Goal: Task Accomplishment & Management: Manage account settings

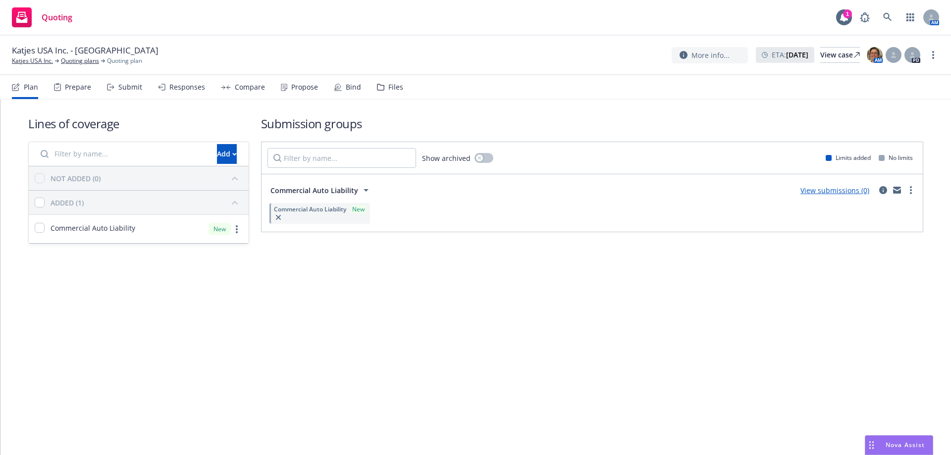
click at [346, 82] on div "Bind" at bounding box center [347, 87] width 27 height 24
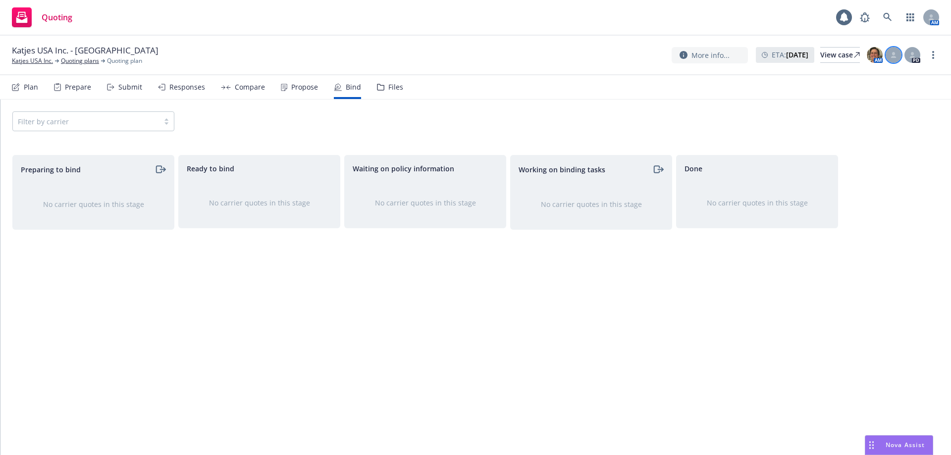
click at [891, 54] on icon at bounding box center [894, 55] width 6 height 6
click at [859, 110] on select "Select a customer service associate... [PERSON_NAME]" at bounding box center [814, 116] width 158 height 20
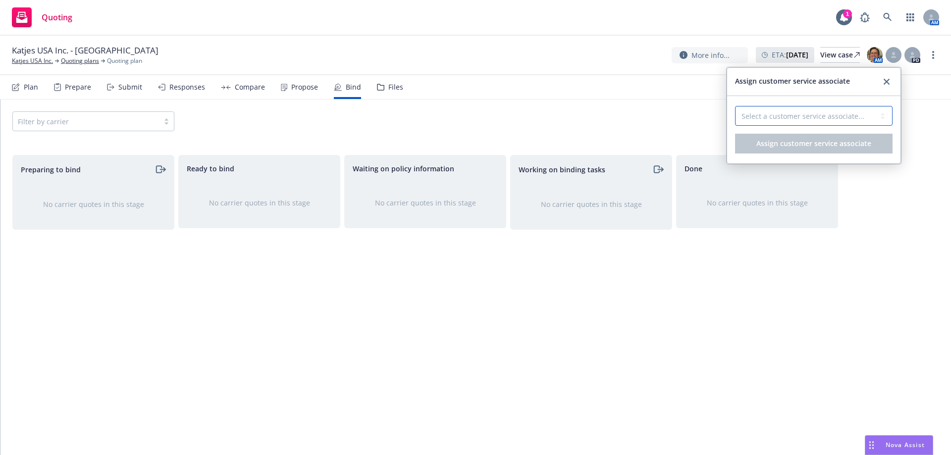
select select "58953589-d9ae-43de-9bc7-98fc7eaa6a0c"
click at [735, 106] on select "Select a customer service associate... [PERSON_NAME]" at bounding box center [814, 116] width 158 height 20
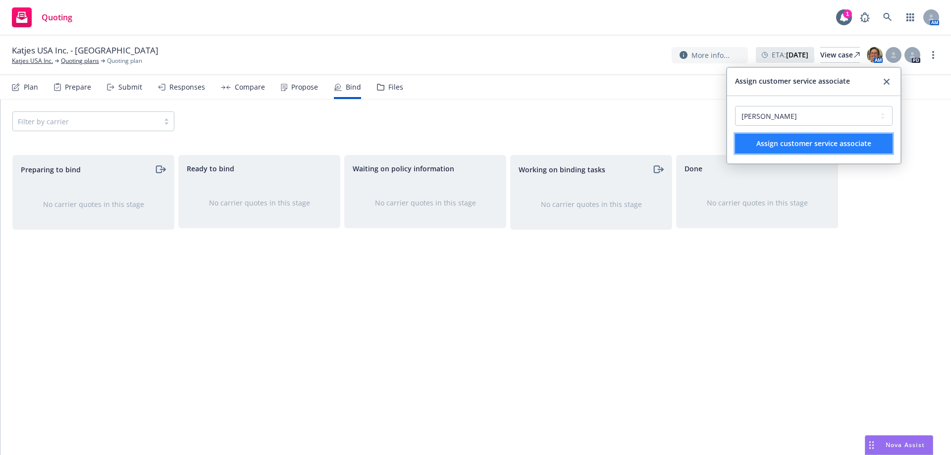
click at [847, 138] on button "Assign customer service associate" at bounding box center [814, 144] width 158 height 20
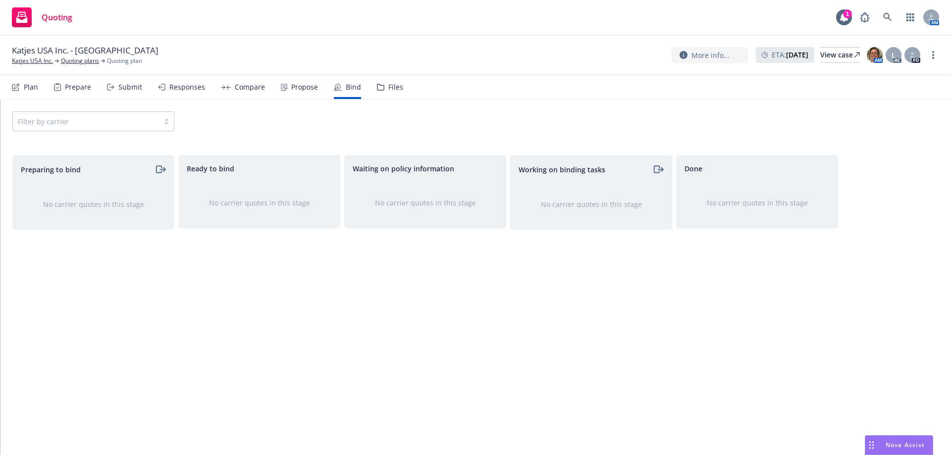
click at [76, 126] on div "Filter by carrier" at bounding box center [93, 121] width 162 height 20
